Goal: Task Accomplishment & Management: Use online tool/utility

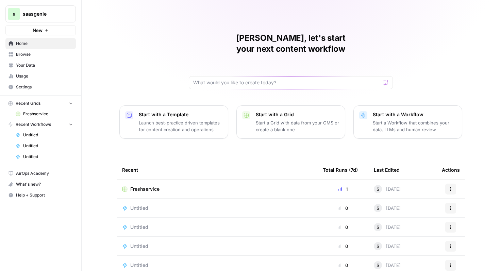
click at [150, 182] on td "Freshservice" at bounding box center [217, 188] width 201 height 19
click at [152, 186] on span "Freshservice" at bounding box center [144, 189] width 29 height 7
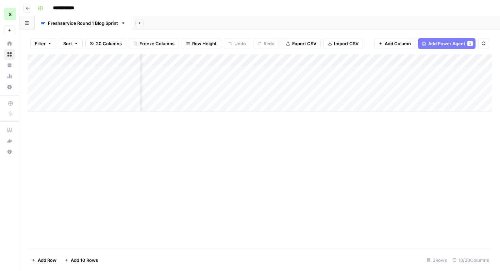
scroll to position [0, 217]
click at [241, 59] on div "Add Column" at bounding box center [260, 82] width 464 height 57
click at [255, 94] on icon "button" at bounding box center [257, 92] width 4 height 4
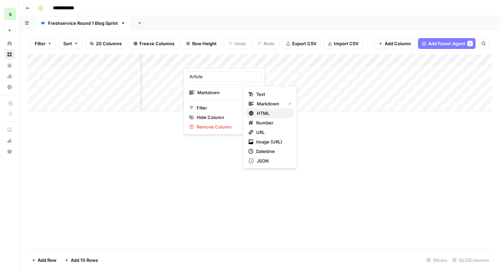
click at [264, 115] on span "HTML" at bounding box center [273, 113] width 32 height 7
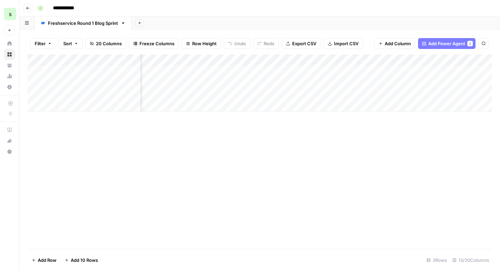
scroll to position [0, 456]
click at [201, 59] on div "Add Column" at bounding box center [260, 82] width 464 height 57
click at [205, 140] on span "Remove Column" at bounding box center [205, 142] width 59 height 7
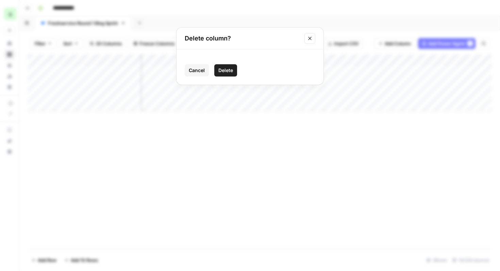
click at [227, 72] on span "Delete" at bounding box center [225, 70] width 15 height 7
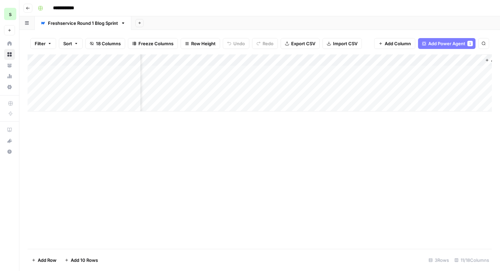
click at [211, 60] on div "Add Column" at bounding box center [260, 82] width 464 height 57
click at [207, 140] on span "Remove Column" at bounding box center [205, 142] width 59 height 7
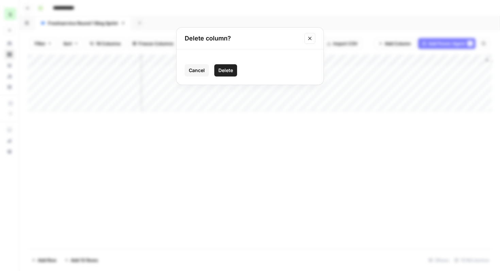
drag, startPoint x: 201, startPoint y: 59, endPoint x: 234, endPoint y: 70, distance: 34.4
click at [234, 70] on button "Delete" at bounding box center [225, 70] width 23 height 12
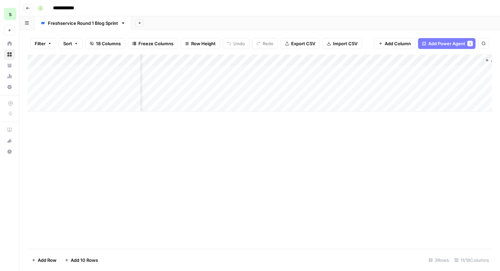
scroll to position [0, 324]
click at [342, 60] on div "Add Column" at bounding box center [260, 82] width 464 height 57
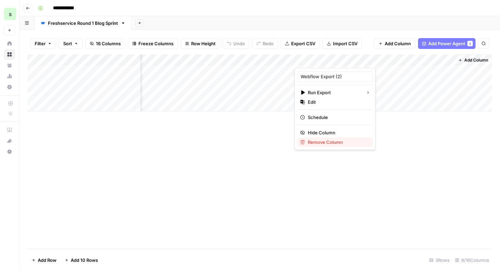
click at [319, 141] on span "Remove Column" at bounding box center [337, 142] width 59 height 7
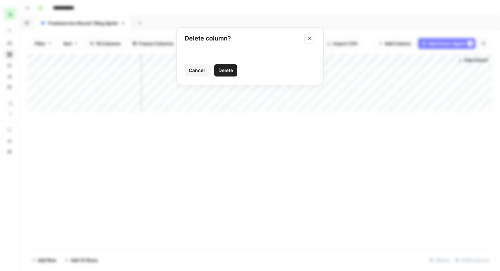
drag, startPoint x: 234, startPoint y: 70, endPoint x: 229, endPoint y: 69, distance: 4.9
click at [229, 69] on span "Delete" at bounding box center [225, 70] width 15 height 7
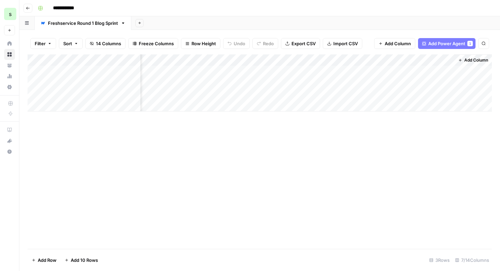
scroll to position [0, 165]
click at [485, 57] on button "Add Column" at bounding box center [472, 60] width 35 height 9
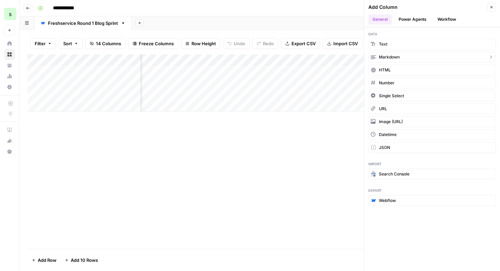
click at [415, 199] on button "Webflow" at bounding box center [431, 200] width 127 height 11
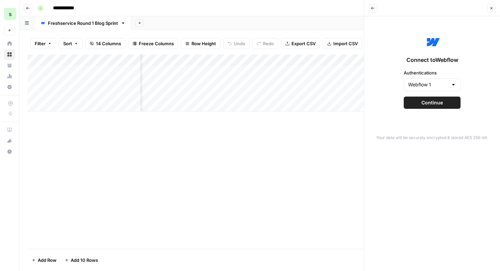
click at [448, 106] on button "Continue" at bounding box center [432, 103] width 57 height 12
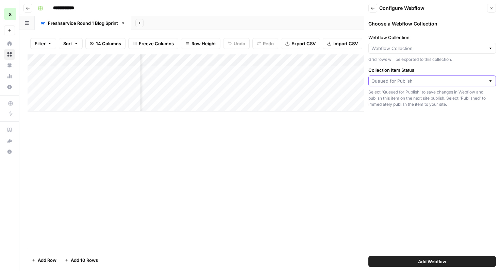
click at [442, 78] on input "Collection Item Status" at bounding box center [428, 81] width 114 height 7
type input "Queued for Publish"
click at [450, 46] on input "Webflow Collection" at bounding box center [428, 48] width 114 height 7
click at [394, 154] on div "Choose a Webflow Collection Webflow Collection Grid rows will be exported to th…" at bounding box center [432, 143] width 136 height 255
click at [419, 262] on span "Add Webflow" at bounding box center [432, 261] width 28 height 7
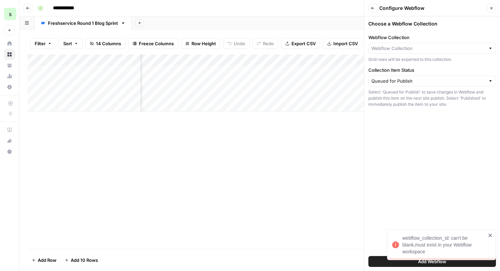
click at [490, 235] on icon "close" at bounding box center [489, 235] width 3 height 3
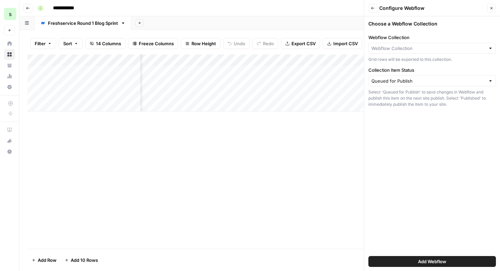
click at [481, 43] on div at bounding box center [431, 48] width 127 height 11
click at [481, 46] on input "Webflow Collection" at bounding box center [428, 48] width 114 height 7
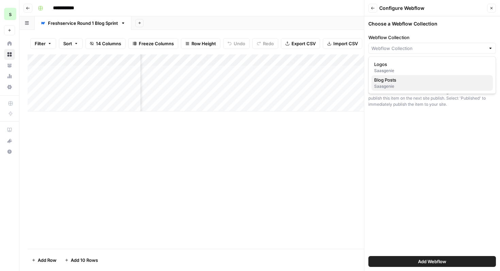
click at [448, 80] on span "Blog Posts" at bounding box center [430, 79] width 113 height 7
type input "Blog Posts"
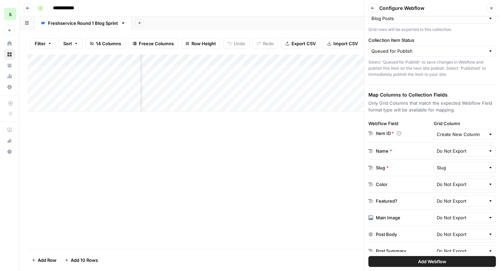
scroll to position [55, 0]
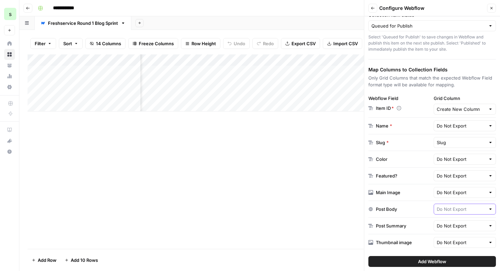
click at [450, 209] on input "text" at bounding box center [460, 209] width 49 height 7
click at [458, 195] on span "Article" at bounding box center [463, 193] width 48 height 7
type input "Article"
click at [463, 226] on input "text" at bounding box center [460, 225] width 49 height 7
click at [453, 192] on span "Slug" at bounding box center [463, 190] width 48 height 7
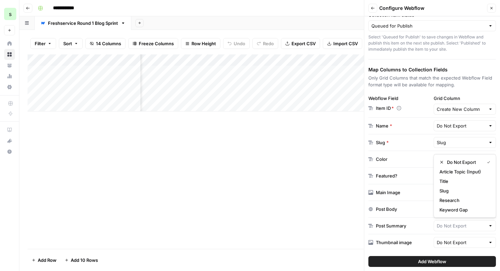
type input "Slug"
drag, startPoint x: 419, startPoint y: 262, endPoint x: 449, endPoint y: 262, distance: 29.9
click at [449, 262] on button "Add Webflow" at bounding box center [431, 261] width 127 height 11
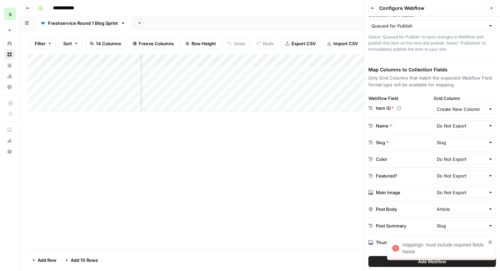
click at [488, 244] on icon "close" at bounding box center [490, 241] width 5 height 5
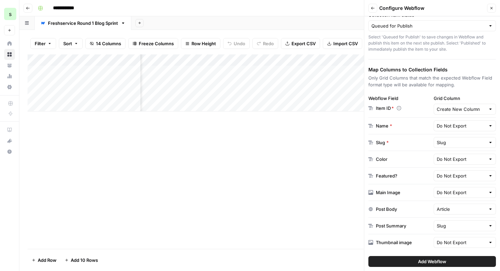
click at [481, 121] on div "Do Not Export" at bounding box center [464, 125] width 63 height 11
click at [461, 152] on span "Article Topic (Input)" at bounding box center [463, 151] width 48 height 7
type input "Article Topic (Input)"
click at [419, 264] on span "Add Webflow" at bounding box center [432, 261] width 28 height 7
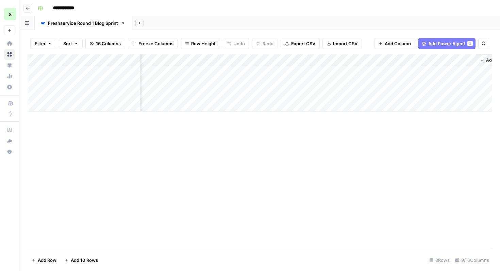
scroll to position [0, 324]
click at [349, 60] on div "Add Column" at bounding box center [260, 82] width 464 height 57
click at [333, 70] on div "Add Column" at bounding box center [260, 82] width 464 height 57
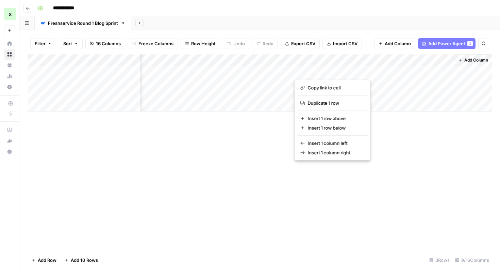
click at [265, 164] on div "Add Column" at bounding box center [260, 151] width 464 height 194
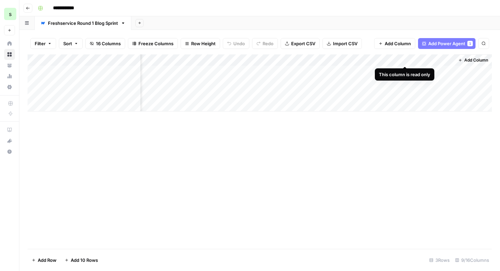
drag, startPoint x: 449, startPoint y: 262, endPoint x: 407, endPoint y: 57, distance: 208.6
click at [407, 57] on div "Add Column" at bounding box center [260, 82] width 464 height 57
click at [324, 143] on div "Add Column" at bounding box center [260, 151] width 464 height 194
drag, startPoint x: 407, startPoint y: 57, endPoint x: 340, endPoint y: 76, distance: 69.5
click at [340, 76] on div "Add Column" at bounding box center [260, 82] width 464 height 57
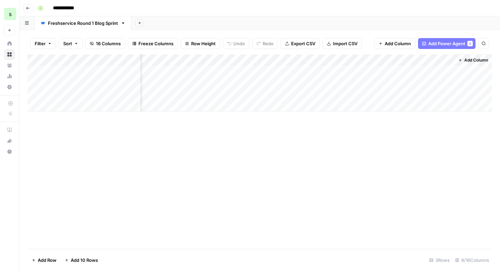
drag, startPoint x: 340, startPoint y: 76, endPoint x: 347, endPoint y: 72, distance: 8.2
click at [347, 72] on div "Add Column" at bounding box center [260, 82] width 464 height 57
click at [330, 71] on div "Add Column" at bounding box center [260, 82] width 464 height 57
